Goal: Information Seeking & Learning: Find specific fact

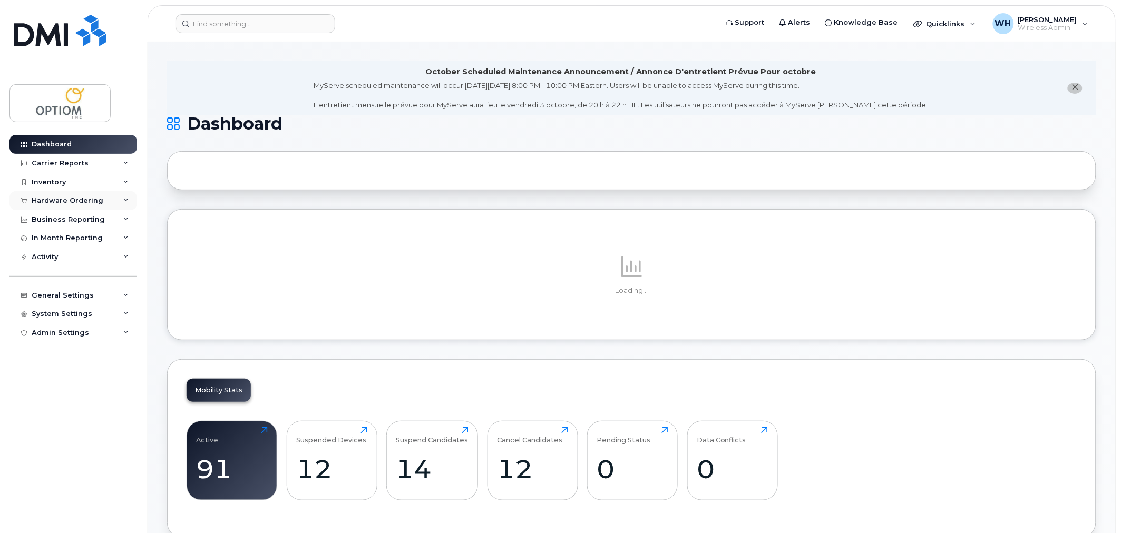
click at [97, 203] on div "Hardware Ordering" at bounding box center [68, 201] width 72 height 8
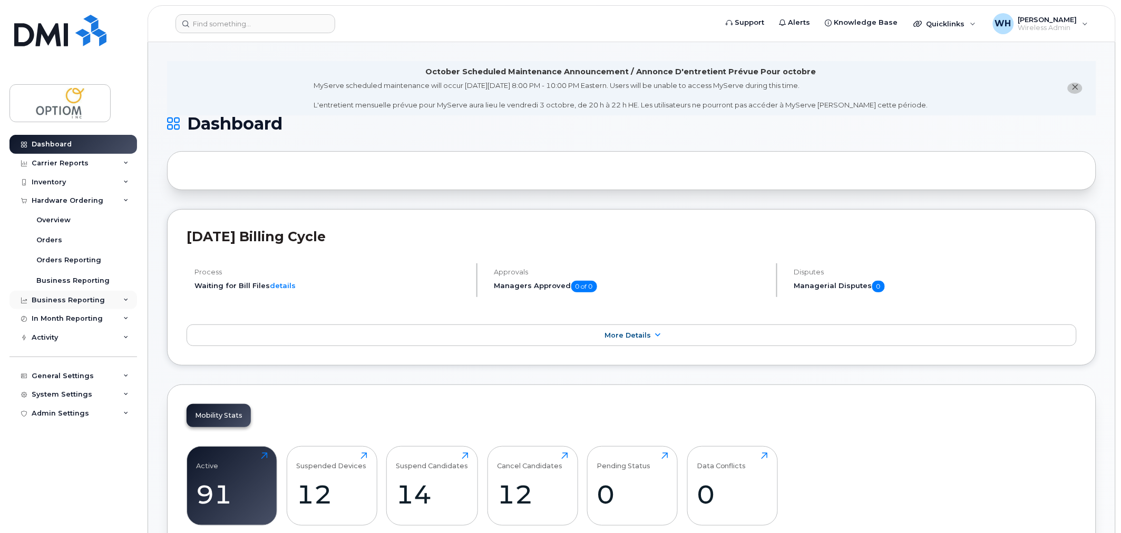
click at [81, 299] on div "Business Reporting" at bounding box center [68, 300] width 73 height 8
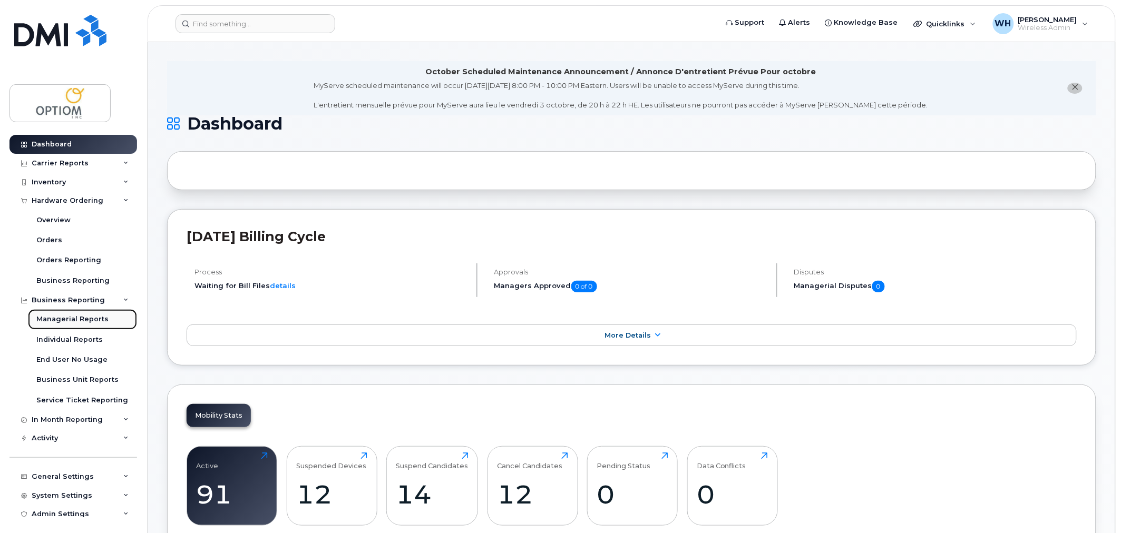
click at [61, 325] on link "Managerial Reports" at bounding box center [82, 319] width 109 height 20
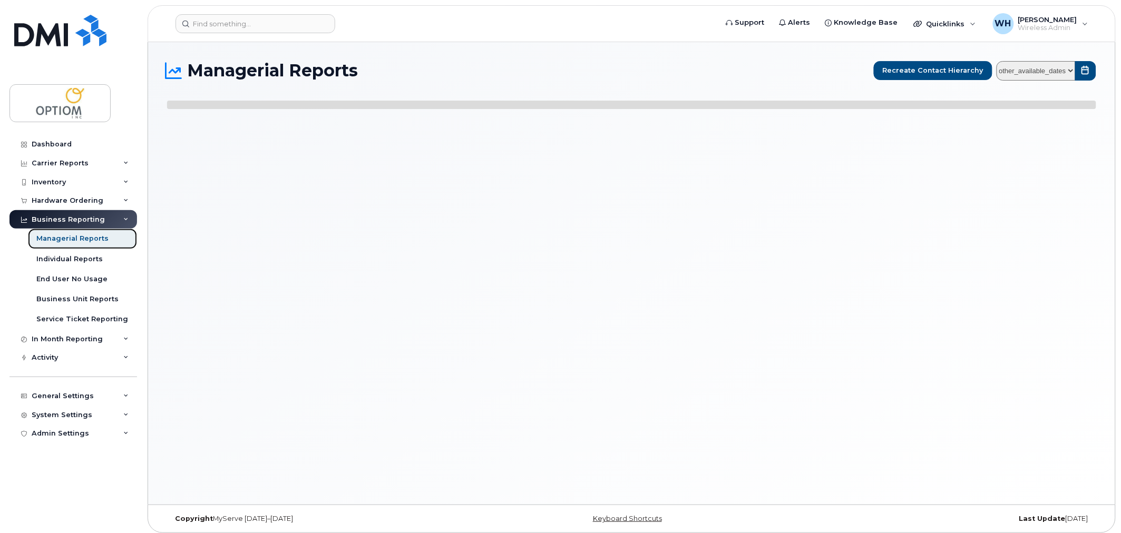
select select
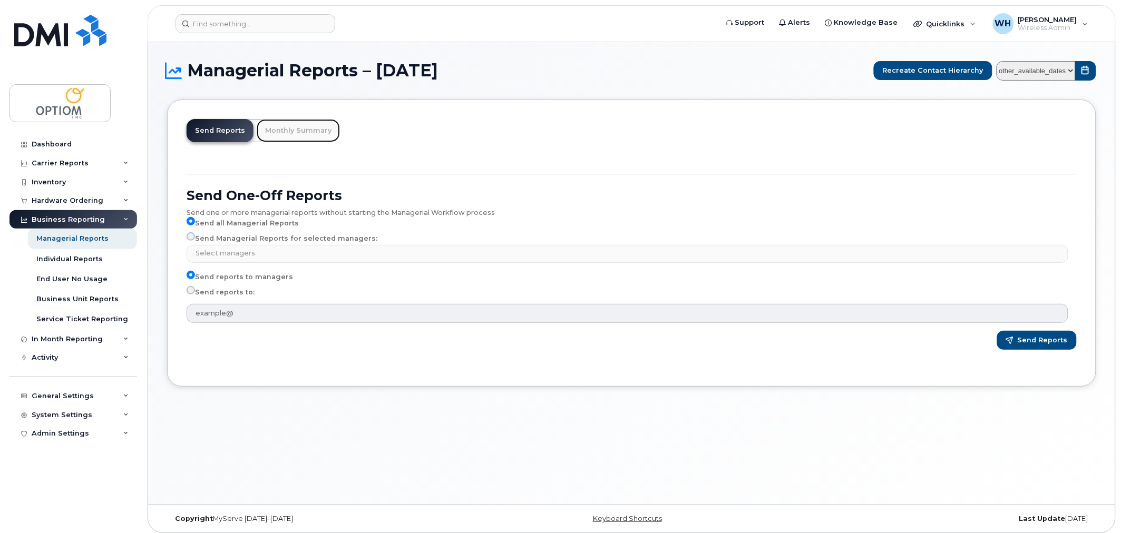
click at [296, 130] on link "Monthly Summary" at bounding box center [298, 130] width 83 height 23
click at [286, 132] on link "Monthly Summary" at bounding box center [298, 130] width 83 height 23
click at [61, 360] on div "Activity" at bounding box center [73, 357] width 128 height 19
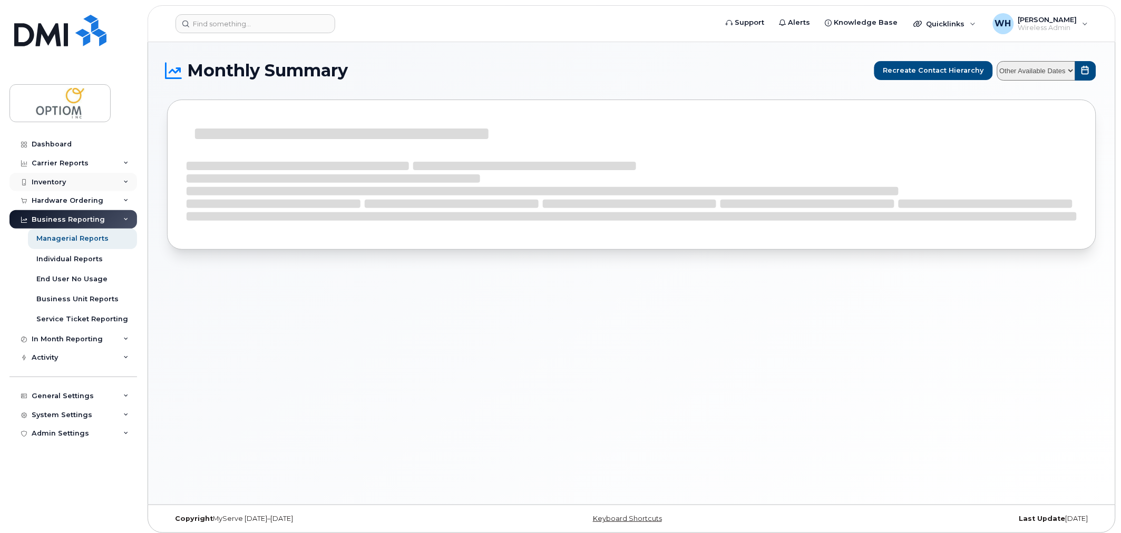
click at [71, 184] on div "Inventory" at bounding box center [73, 182] width 128 height 19
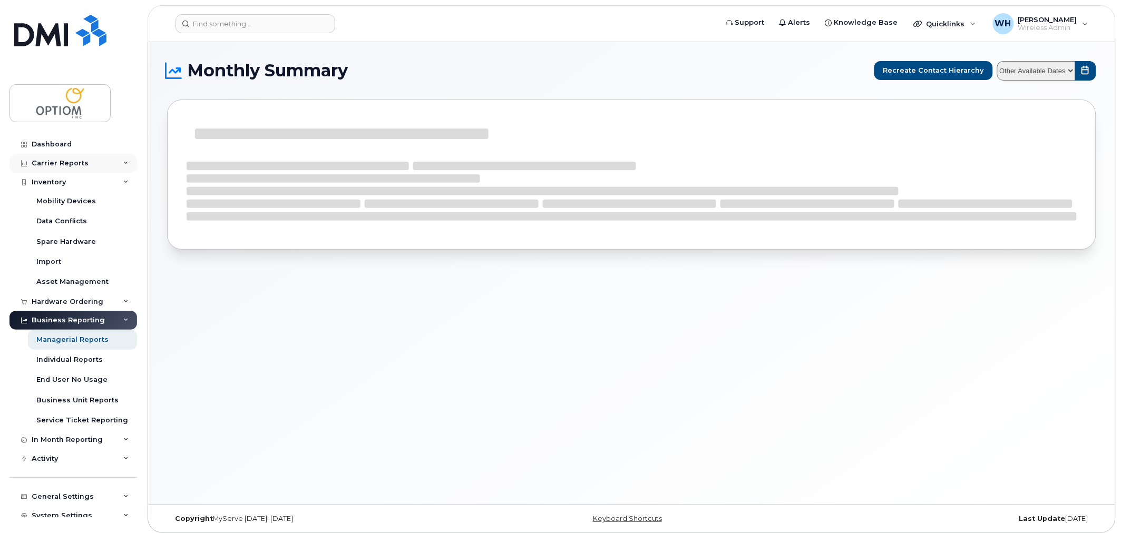
click at [79, 158] on div "Carrier Reports" at bounding box center [73, 163] width 128 height 19
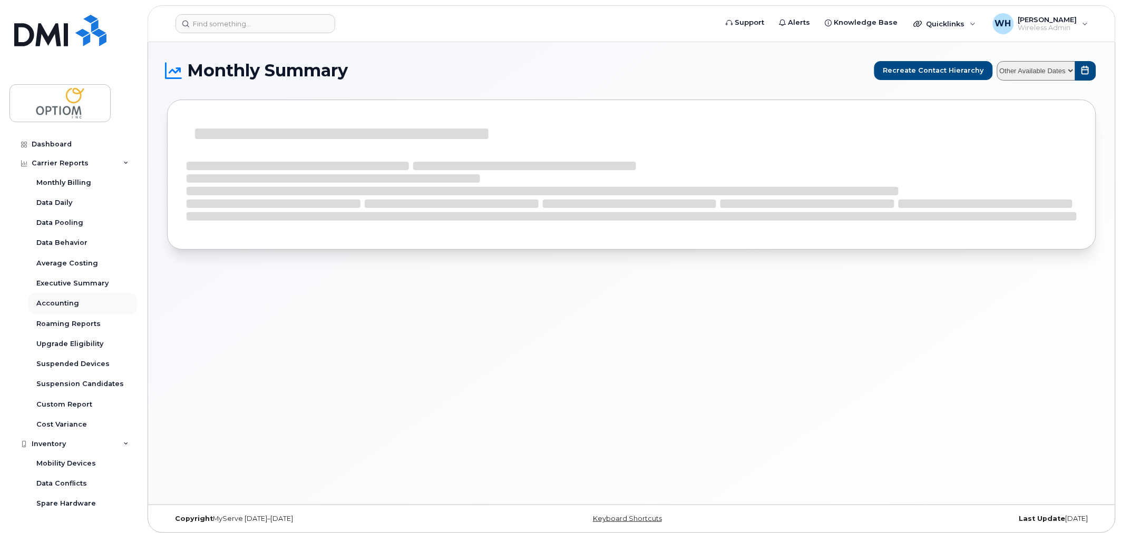
select select
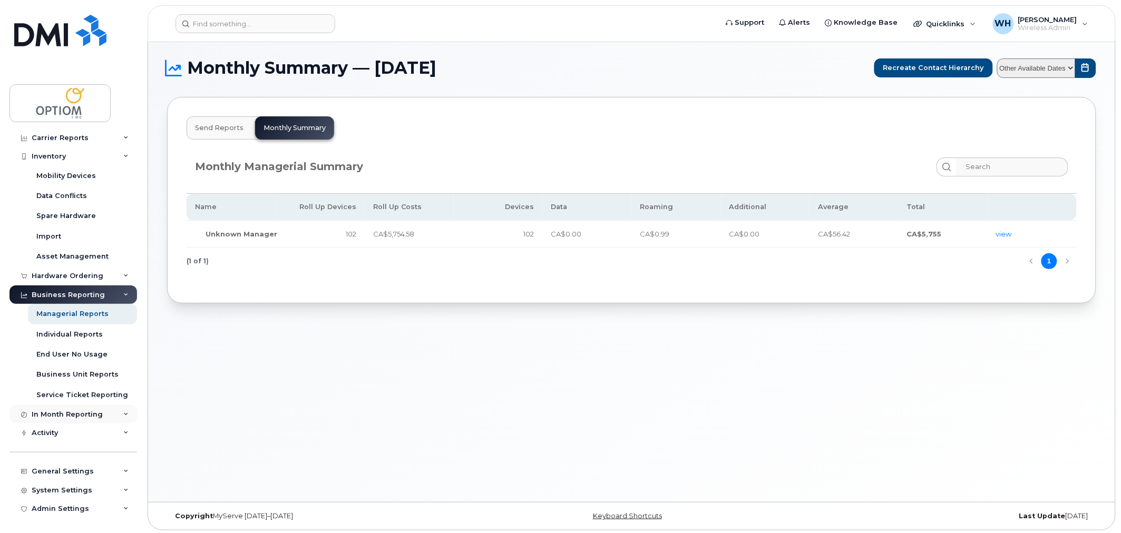
scroll to position [5, 0]
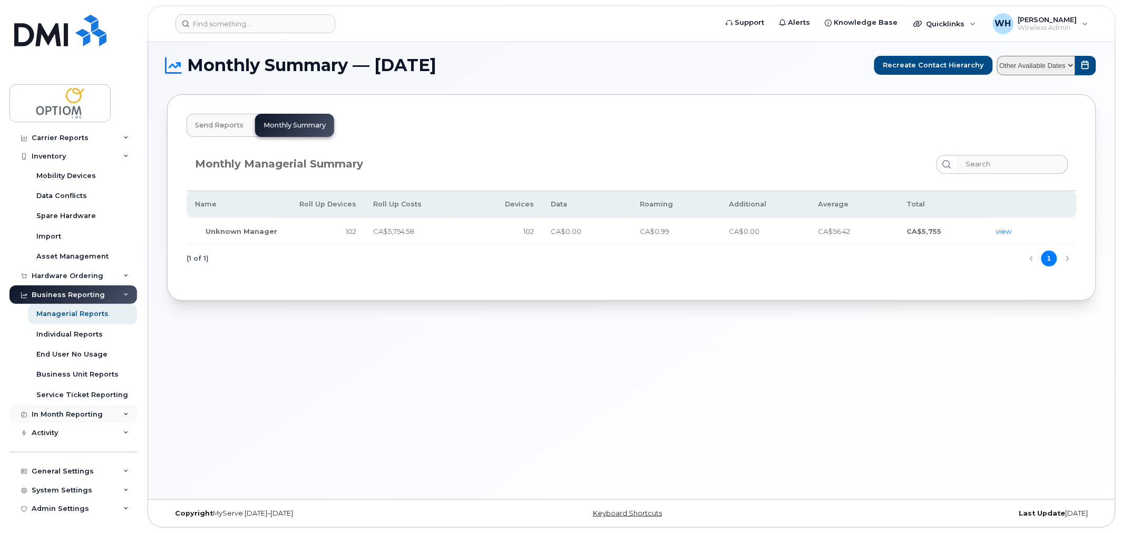
click at [97, 417] on div "In Month Reporting" at bounding box center [67, 414] width 71 height 8
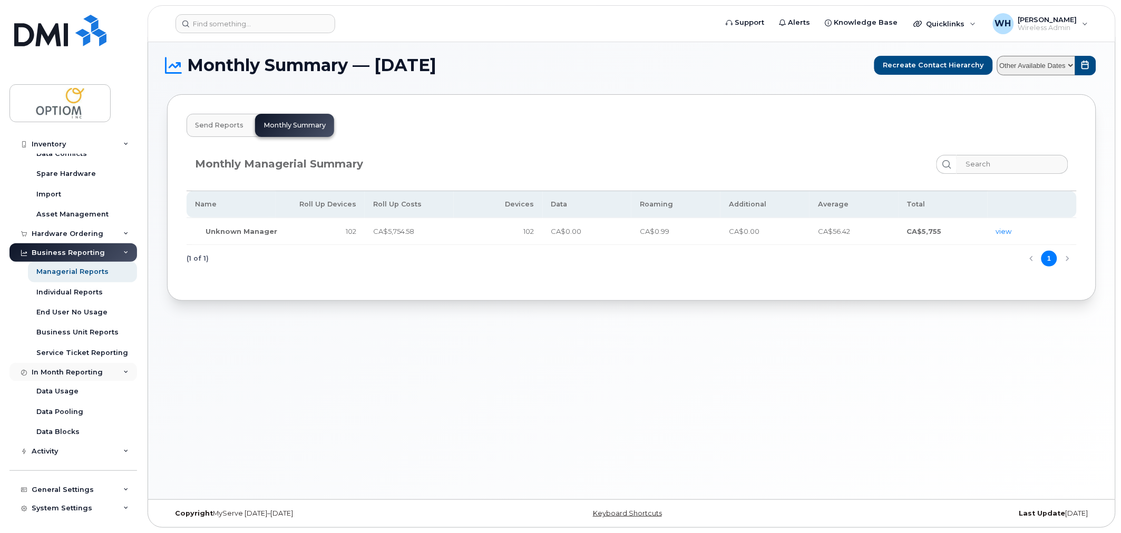
scroll to position [348, 0]
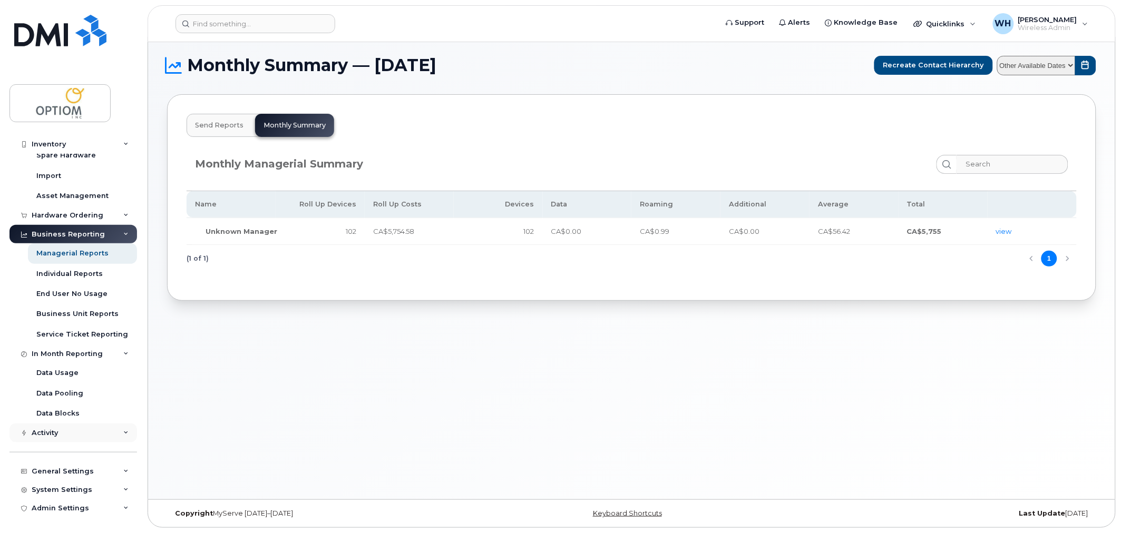
click at [81, 435] on div "Activity" at bounding box center [73, 433] width 128 height 19
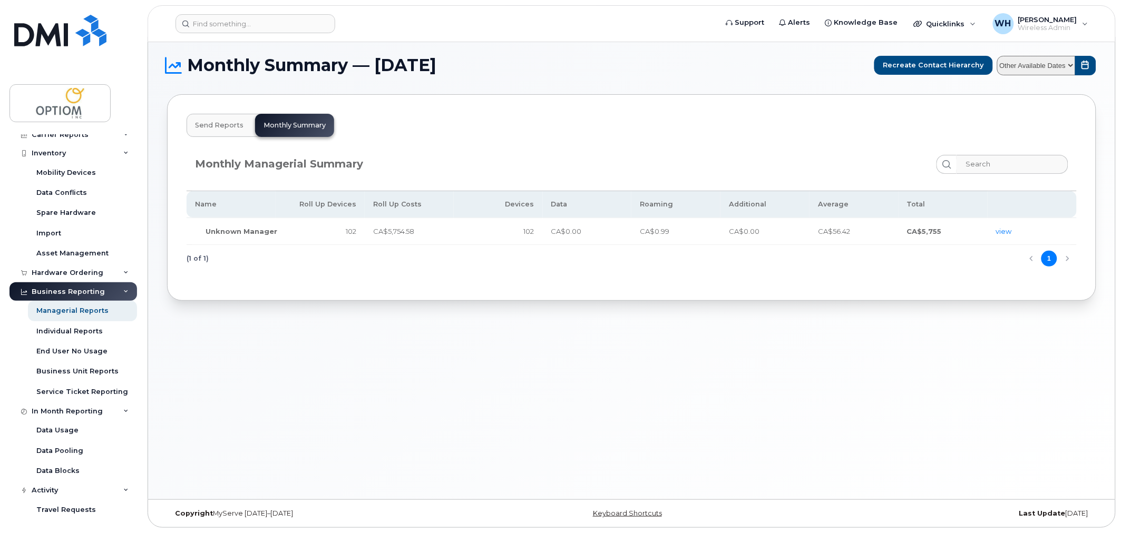
scroll to position [290, 0]
click at [999, 228] on link "view" at bounding box center [1004, 231] width 16 height 8
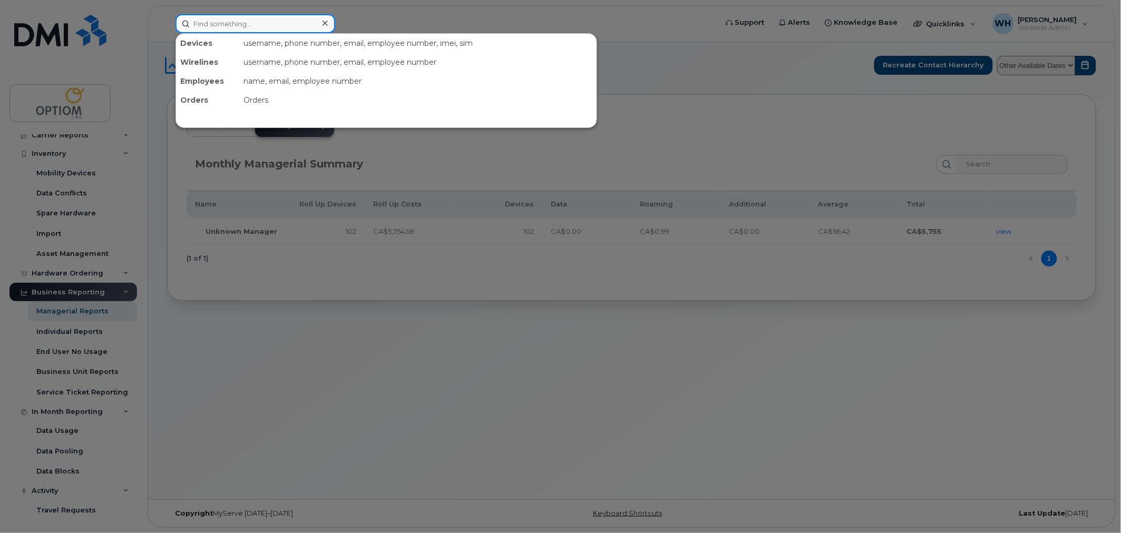
click at [293, 28] on input at bounding box center [255, 23] width 160 height 19
paste input "4034626905"
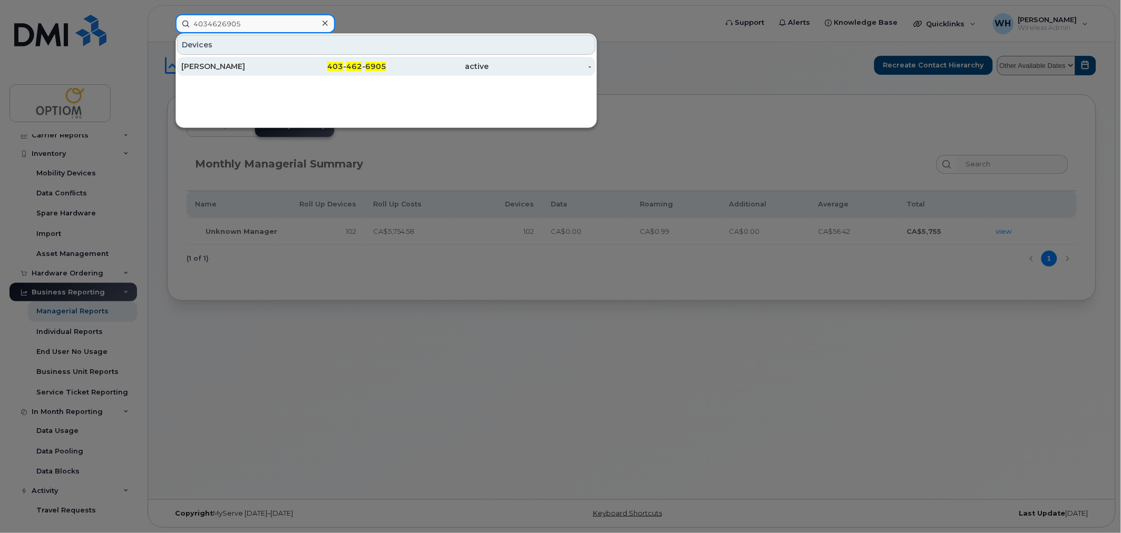
type input "4034626905"
click at [294, 63] on div "403 - 462 - 6905" at bounding box center [335, 66] width 103 height 11
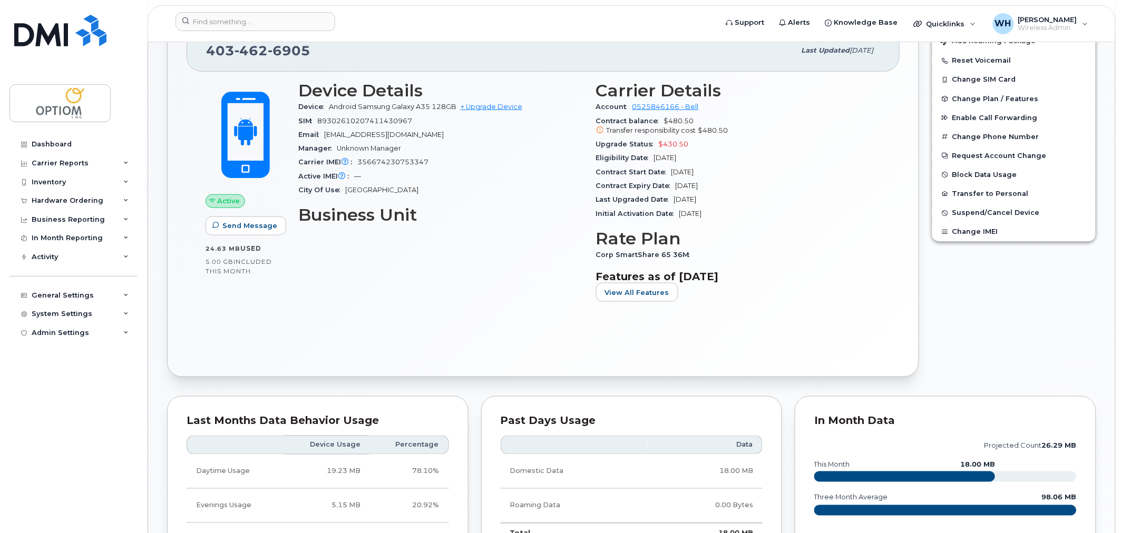
scroll to position [292, 0]
drag, startPoint x: 329, startPoint y: 105, endPoint x: 429, endPoint y: 105, distance: 100.1
click at [433, 105] on span "Android Samsung Galaxy A35 128GB" at bounding box center [393, 106] width 128 height 8
copy span "Android Samsung Galaxy A35"
click at [346, 328] on div "Active Send Message 24.63 MB  used 5.00 GB  included this month Device Details …" at bounding box center [543, 214] width 713 height 286
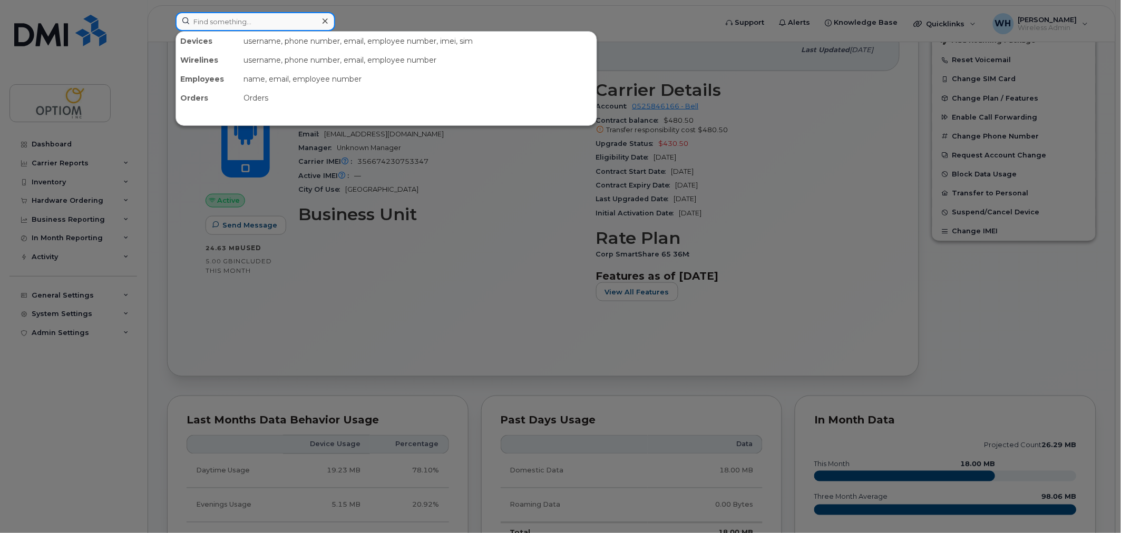
click at [226, 23] on input at bounding box center [255, 21] width 160 height 19
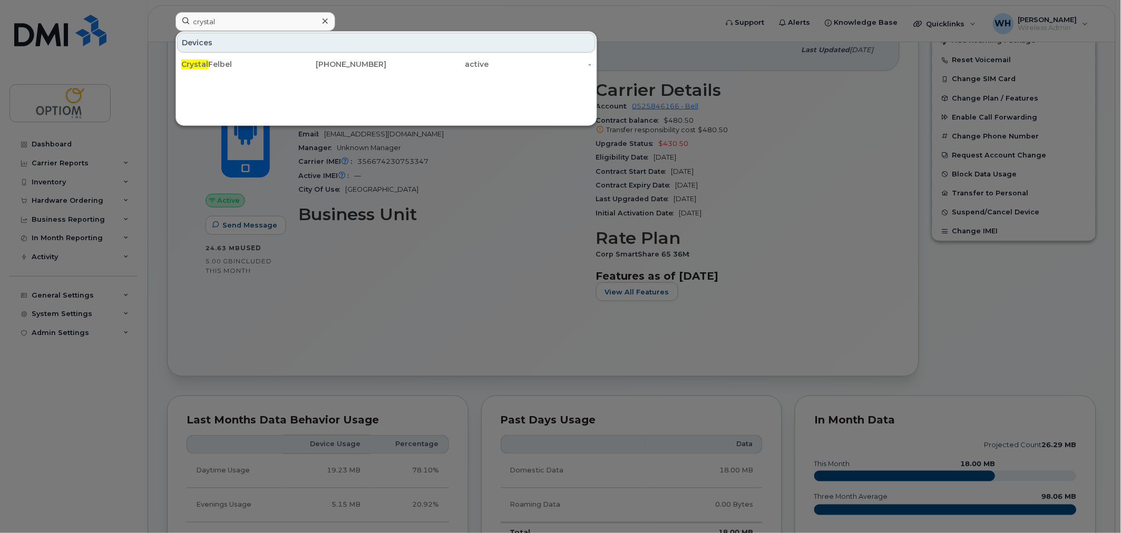
drag, startPoint x: 419, startPoint y: 329, endPoint x: 257, endPoint y: 21, distance: 347.9
click at [419, 326] on div at bounding box center [560, 266] width 1121 height 533
click at [271, 24] on input "crystal" at bounding box center [255, 21] width 160 height 19
paste input "6043475522"
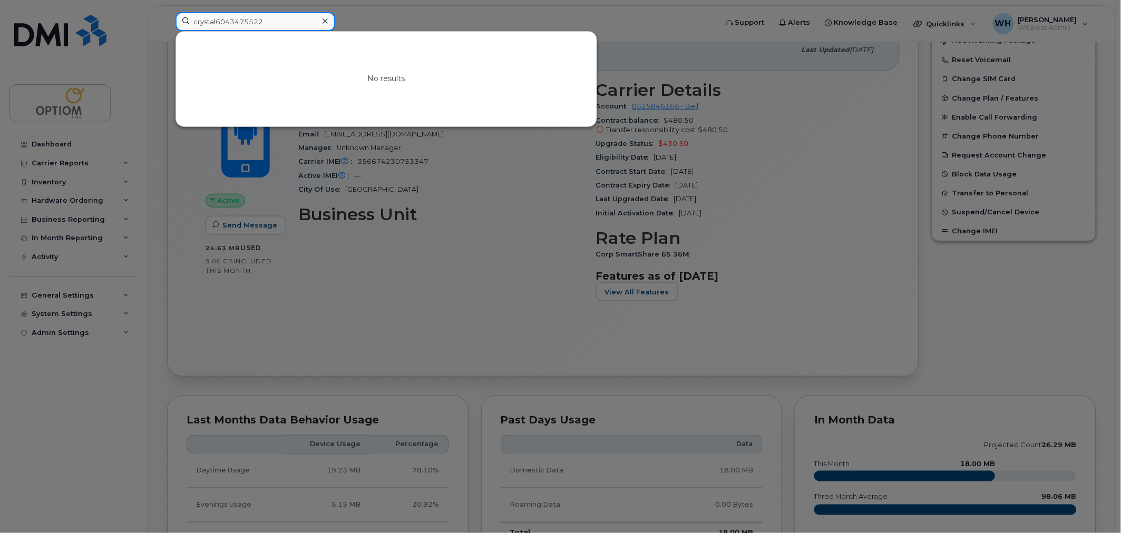
paste input
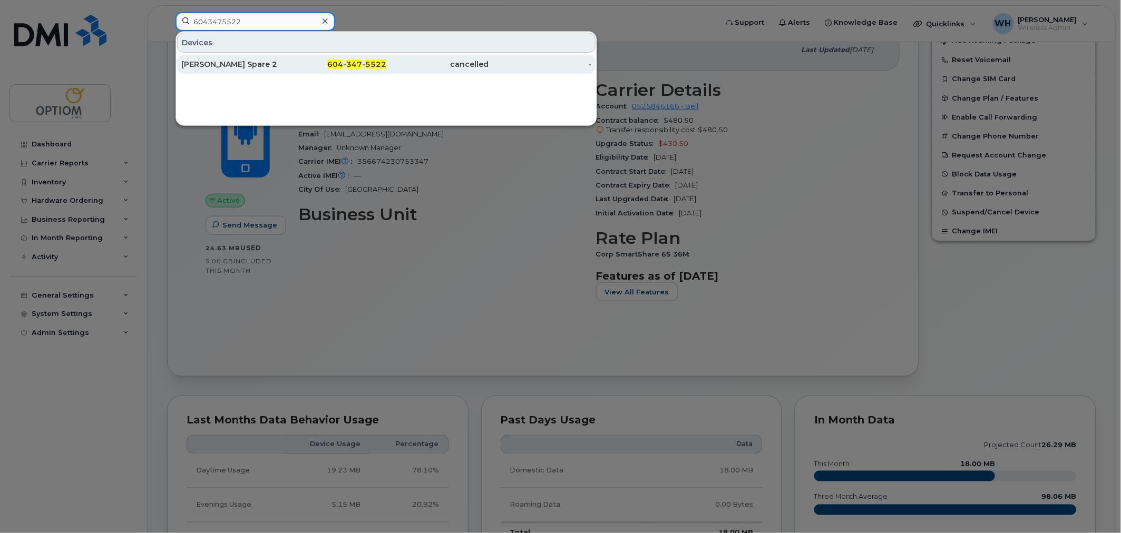
type input "6043475522"
click at [268, 61] on div "[PERSON_NAME] Spare 2" at bounding box center [232, 64] width 103 height 11
